Goal: Transaction & Acquisition: Purchase product/service

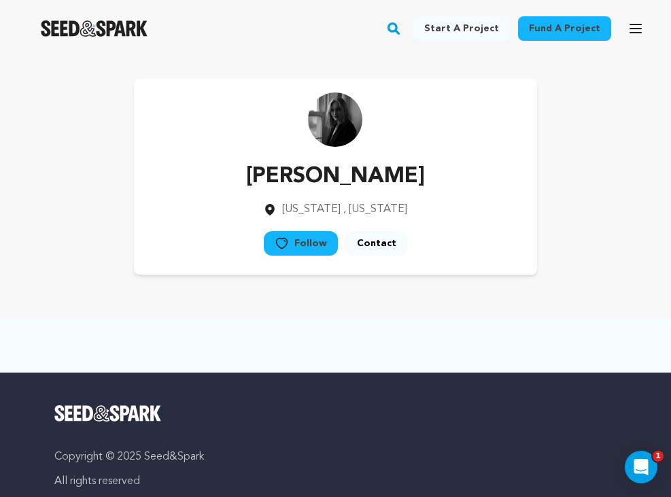
click at [337, 113] on img at bounding box center [335, 120] width 54 height 54
click at [325, 179] on p "Lu Robinson" at bounding box center [335, 177] width 179 height 33
click at [63, 27] on img "Seed&Spark Homepage" at bounding box center [94, 28] width 107 height 16
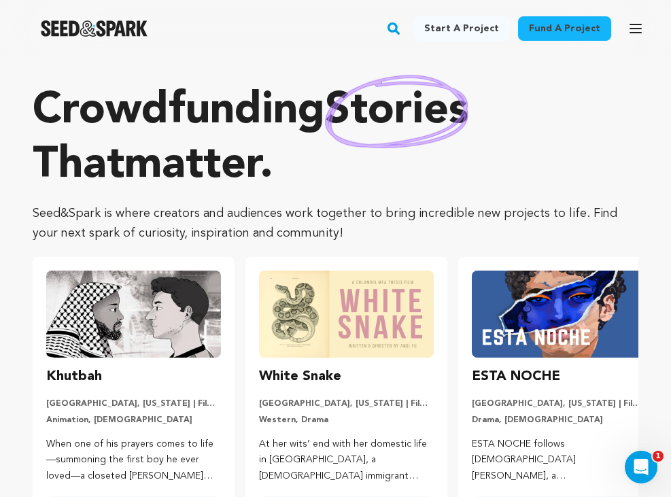
click at [454, 25] on link "Start a project" at bounding box center [462, 28] width 97 height 24
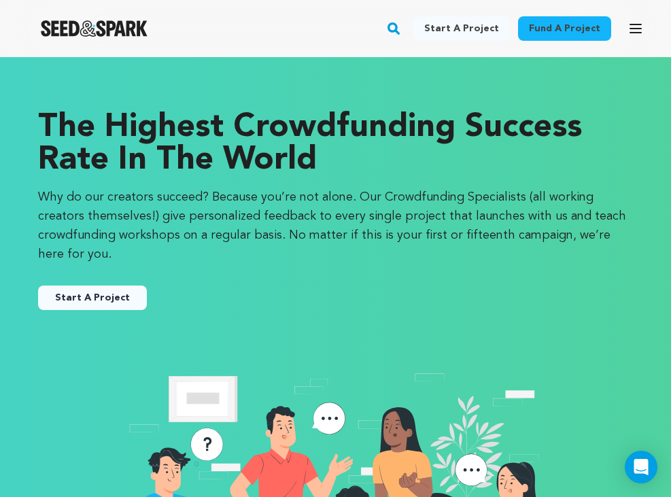
click at [397, 28] on div "Fund a project Start a project Search Login Sign up Start a project Fund a proj…" at bounding box center [325, 28] width 650 height 35
click at [619, 14] on div "Fund a project Start a project Search Login Sign up Start a project Fund a proj…" at bounding box center [325, 28] width 650 height 35
click at [639, 28] on icon "button" at bounding box center [636, 28] width 11 height 8
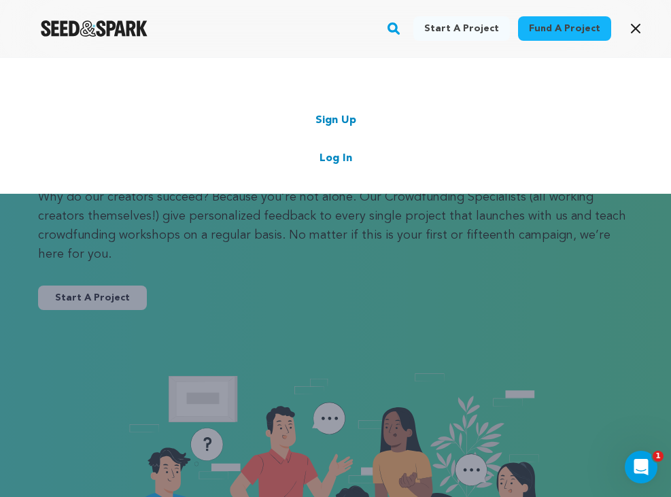
click at [331, 148] on div "Sign Up Log In" at bounding box center [336, 139] width 590 height 54
click at [333, 156] on link "Log In" at bounding box center [336, 158] width 33 height 16
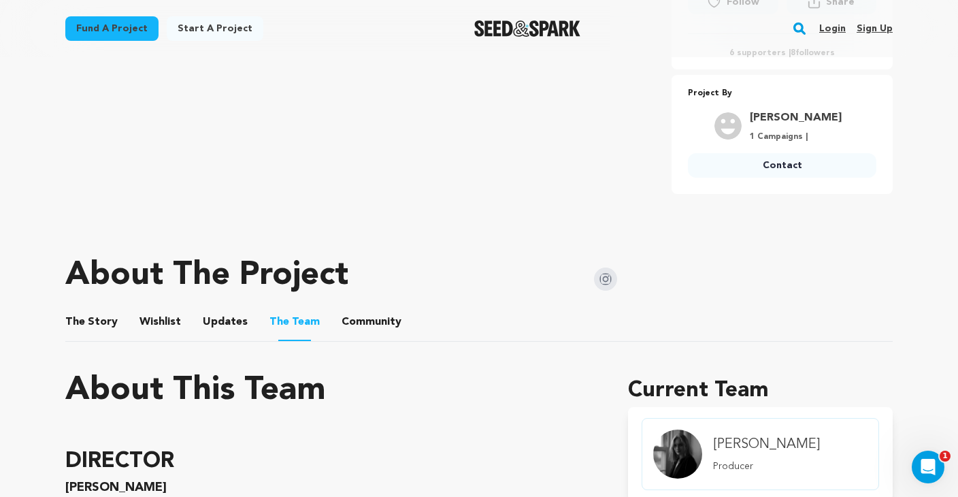
scroll to position [450, 0]
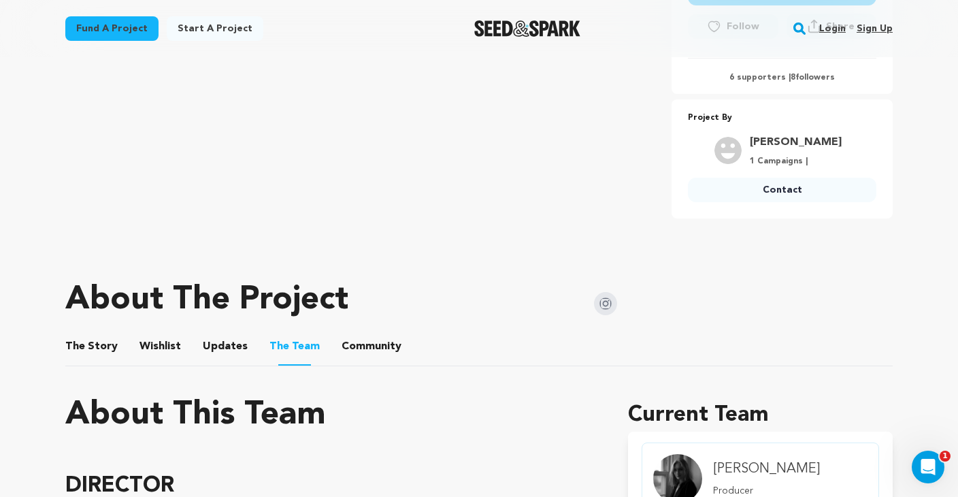
click at [84, 352] on button "The Story" at bounding box center [92, 349] width 33 height 33
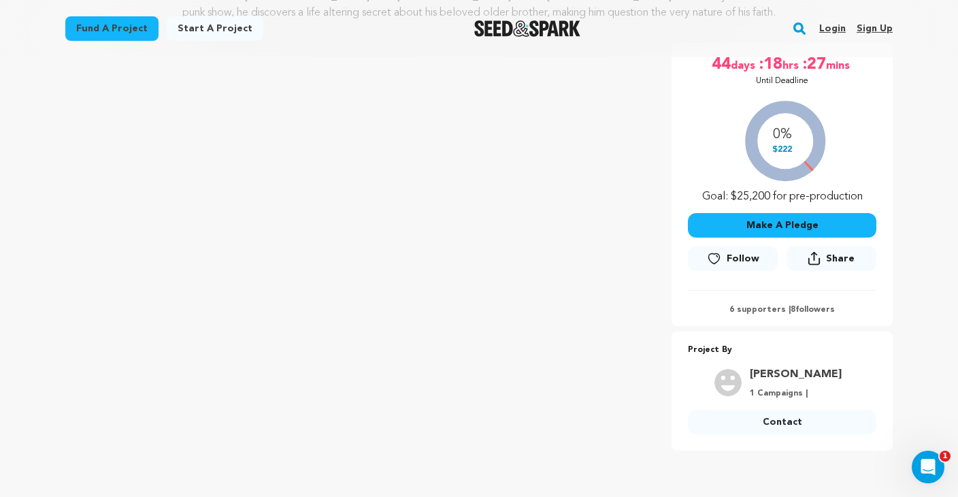
scroll to position [217, 0]
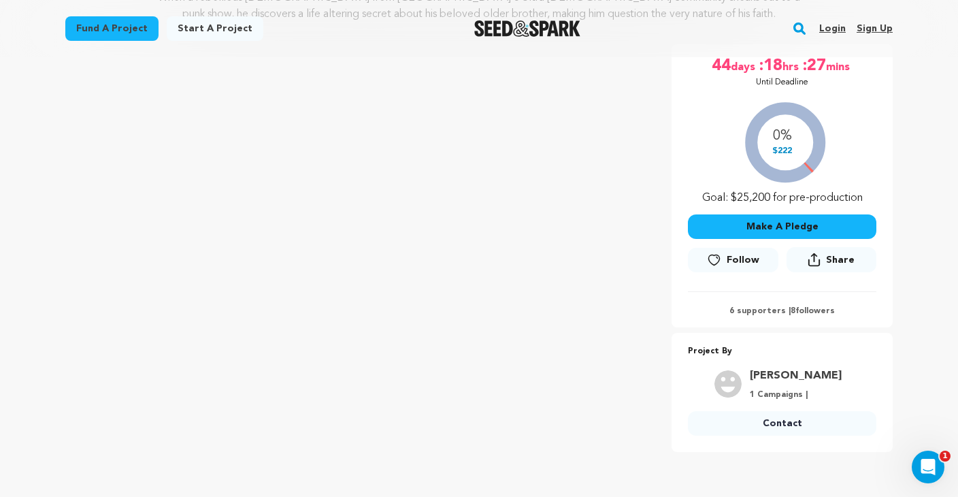
click at [823, 191] on div "0% $222 Goal: $25,200 for pre-production" at bounding box center [782, 149] width 188 height 113
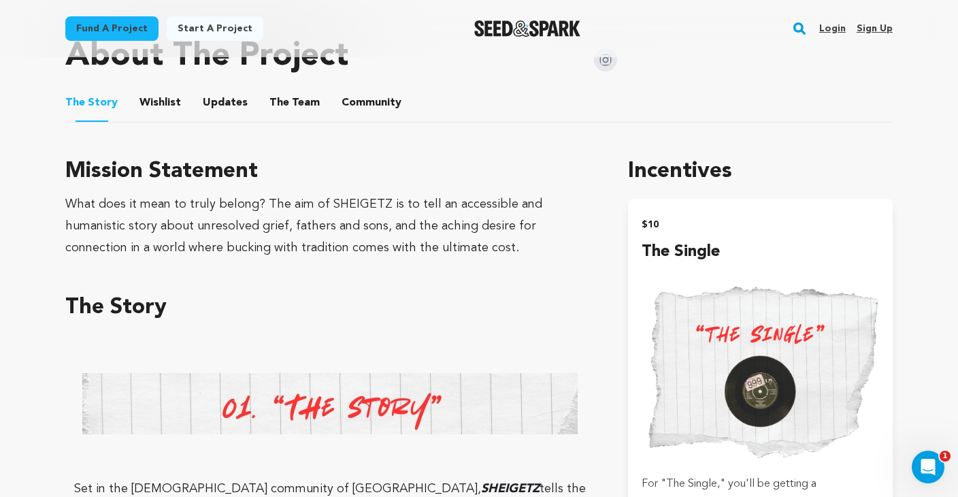
scroll to position [688, 0]
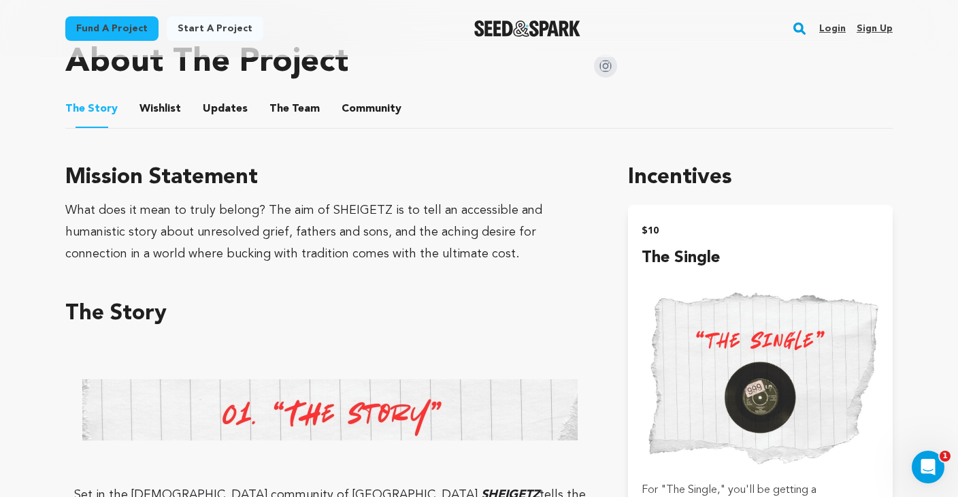
click at [145, 114] on button "Wishlist" at bounding box center [160, 111] width 33 height 33
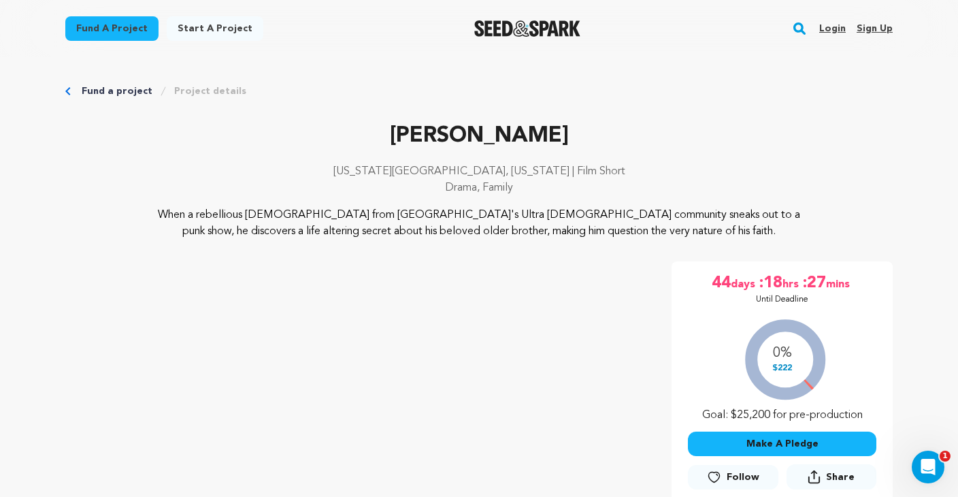
click at [73, 88] on div "Fund a project Project details" at bounding box center [478, 91] width 827 height 14
